Goal: Book appointment/travel/reservation

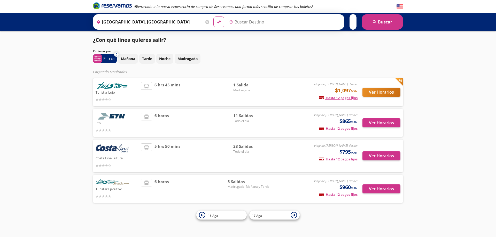
type input "Acapulco, [GEOGRAPHIC_DATA]"
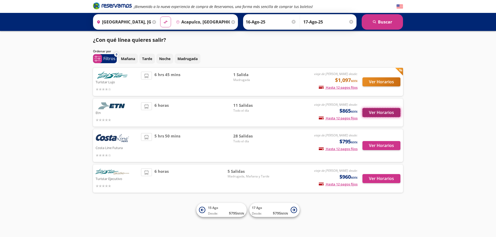
click at [377, 111] on button "Ver Horarios" at bounding box center [381, 112] width 38 height 9
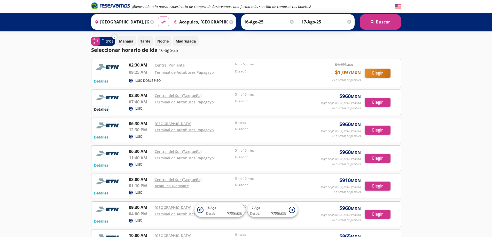
click at [100, 110] on button "Detalles" at bounding box center [101, 109] width 14 height 5
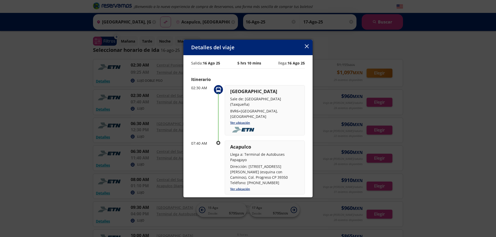
click at [306, 45] on icon "button" at bounding box center [307, 46] width 4 height 4
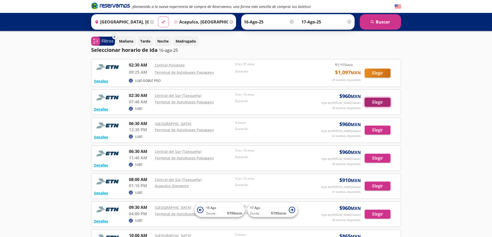
click at [377, 104] on button "Elegir" at bounding box center [378, 102] width 26 height 9
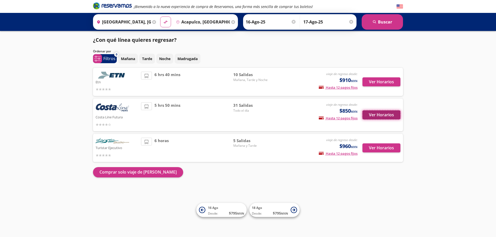
click at [379, 115] on button "Ver Horarios" at bounding box center [381, 115] width 38 height 9
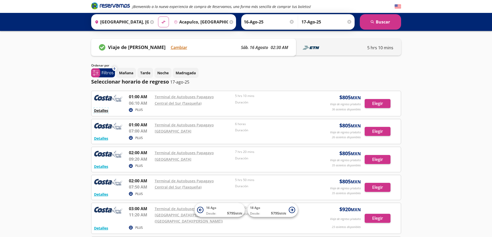
click at [96, 111] on button "Detalles" at bounding box center [101, 110] width 14 height 5
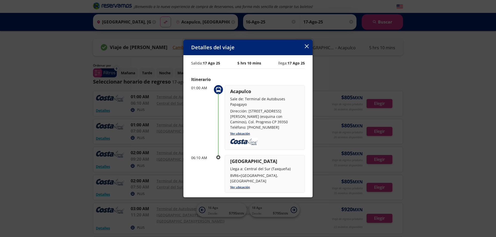
click at [304, 48] on div "Detalles del viaje" at bounding box center [247, 47] width 129 height 15
click at [305, 46] on icon "button" at bounding box center [307, 46] width 4 height 4
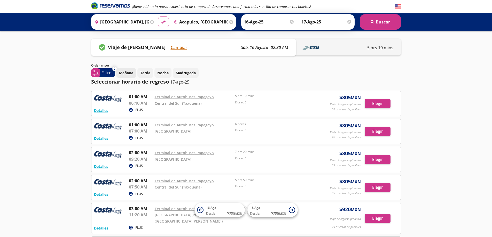
click at [127, 75] on p "Mañana" at bounding box center [126, 72] width 14 height 5
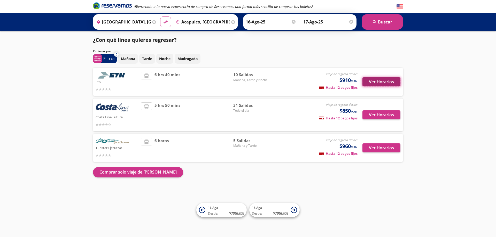
click at [387, 84] on button "Ver Horarios" at bounding box center [381, 81] width 38 height 9
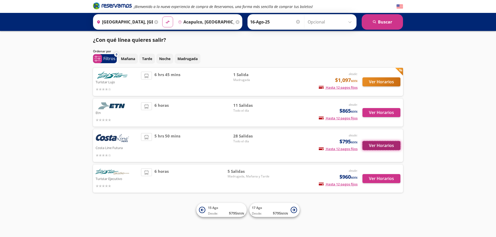
click at [378, 144] on button "Ver Horarios" at bounding box center [381, 145] width 38 height 9
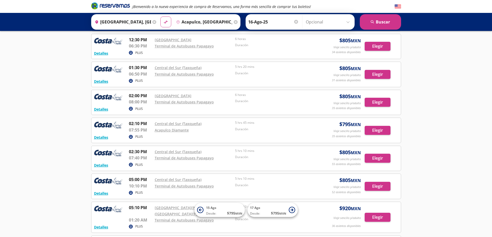
scroll to position [516, 0]
